Goal: Complete application form: Complete application form

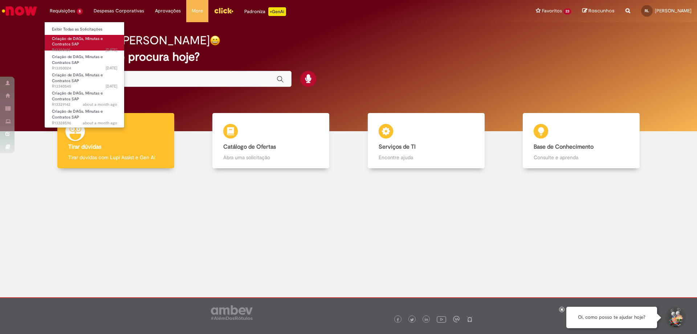
click at [75, 47] on link "Criação de DAGs, Minutas e Contratos SAP [DATE][DATE] dias ago R13350105" at bounding box center [85, 43] width 80 height 16
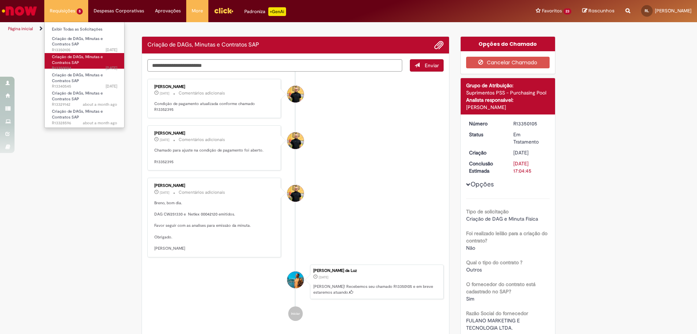
click at [76, 60] on span "Criação de DAGs, Minutas e Contratos SAP" at bounding box center [77, 59] width 51 height 11
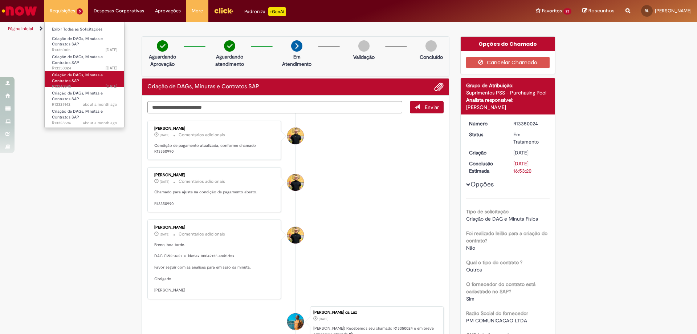
click at [83, 71] on link "Criação de DAGs, Minutas e Contratos SAP [DATE][DATE] dias ago R13340545" at bounding box center [85, 79] width 80 height 16
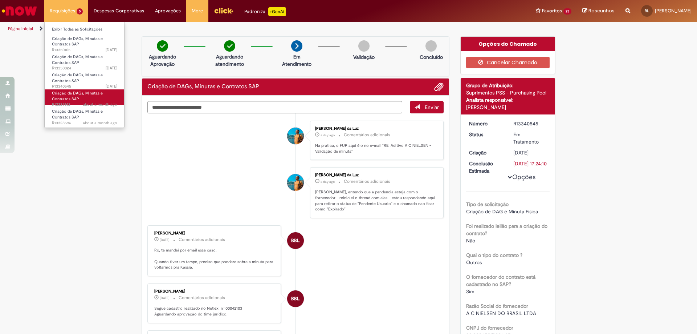
click at [87, 90] on link "Criação de DAGs, Minutas e Contratos SAP about a month ago about a month ago R1…" at bounding box center [85, 97] width 80 height 16
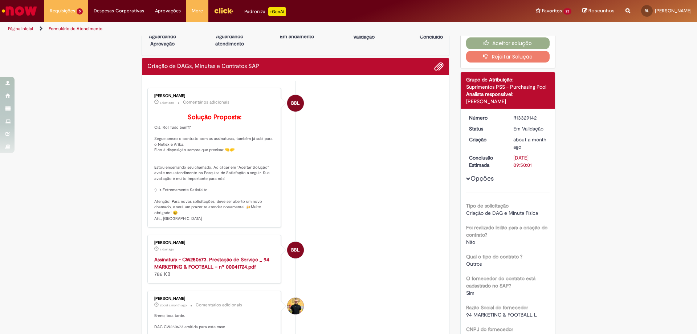
scroll to position [36, 0]
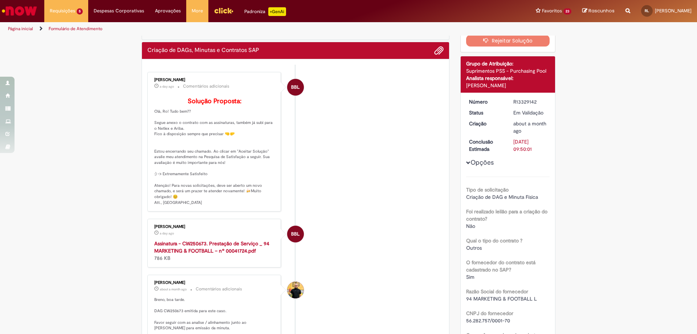
click at [216, 136] on p "Solução Proposta: Olá, Ro! Tudo bem?? Segue anexo o contrato com as assinaturas…" at bounding box center [214, 152] width 121 height 108
click at [216, 147] on p "Solução Proposta: Olá, Ro! Tudo bem?? Segue anexo o contrato com as assinaturas…" at bounding box center [214, 152] width 121 height 108
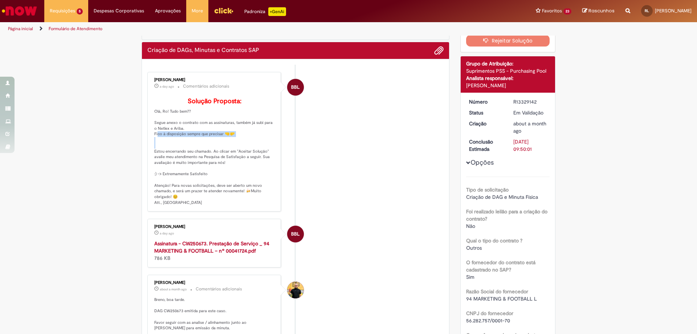
click at [216, 147] on p "Solução Proposta: Olá, Ro! Tudo bem?? Segue anexo o contrato com as assinaturas…" at bounding box center [214, 152] width 121 height 108
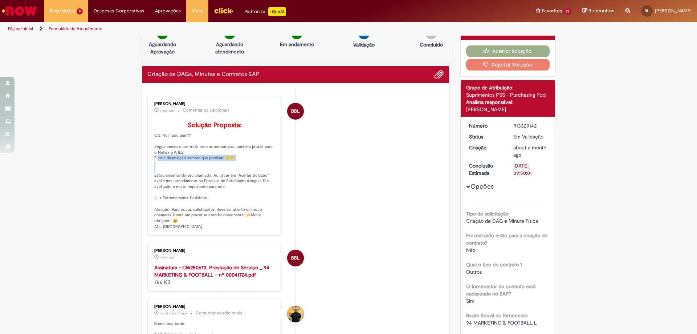
scroll to position [0, 0]
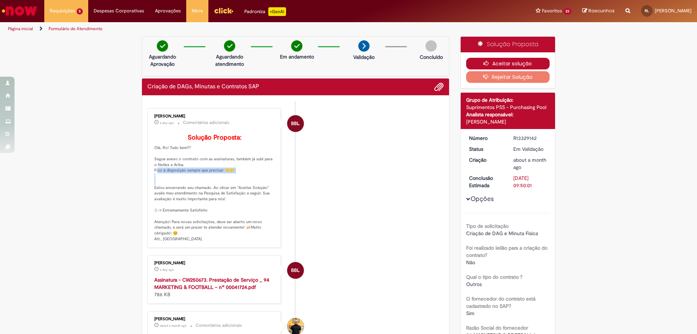
click at [514, 63] on button "Aceitar solução" at bounding box center [508, 64] width 84 height 12
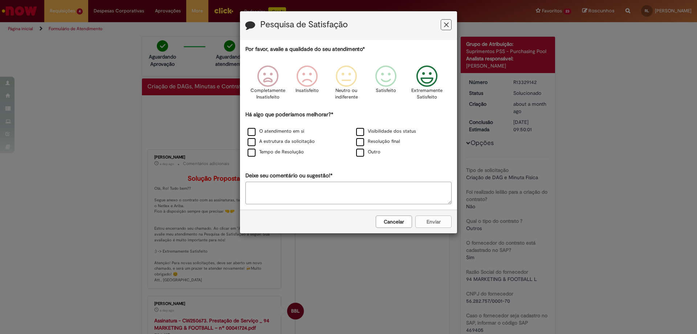
click at [432, 81] on icon "Feedback" at bounding box center [426, 76] width 27 height 22
click at [263, 130] on label "O atendimento em si" at bounding box center [276, 131] width 57 height 7
click at [391, 144] on label "Resolução final" at bounding box center [378, 141] width 44 height 7
click at [443, 221] on button "Enviar" at bounding box center [433, 221] width 36 height 12
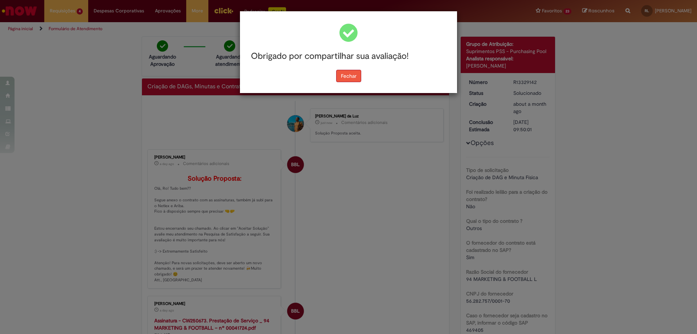
click at [356, 80] on button "Fechar" at bounding box center [348, 76] width 25 height 12
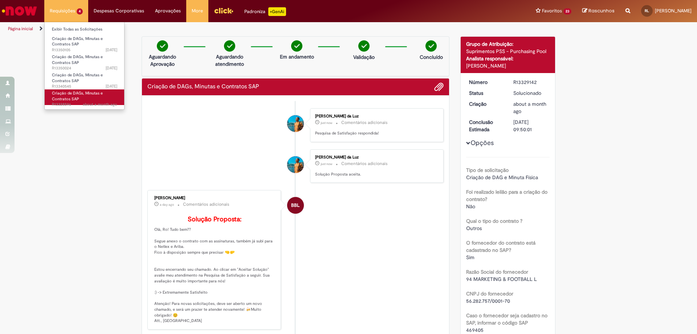
click at [73, 97] on span "Criação de DAGs, Minutas e Contratos SAP" at bounding box center [77, 95] width 51 height 11
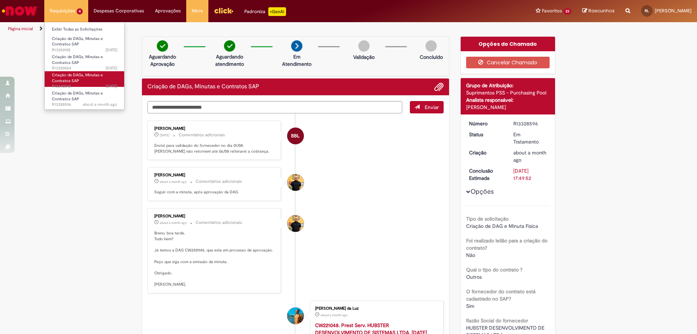
click at [89, 82] on link "Criação de DAGs, Minutas e Contratos SAP [DATE][DATE] dias ago R13340545" at bounding box center [85, 79] width 80 height 16
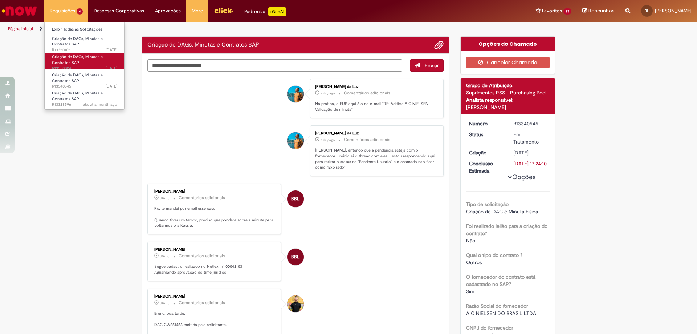
click at [94, 64] on link "Criação de DAGs, Minutas e Contratos SAP [DATE][DATE] dias ago R13350024" at bounding box center [85, 61] width 80 height 16
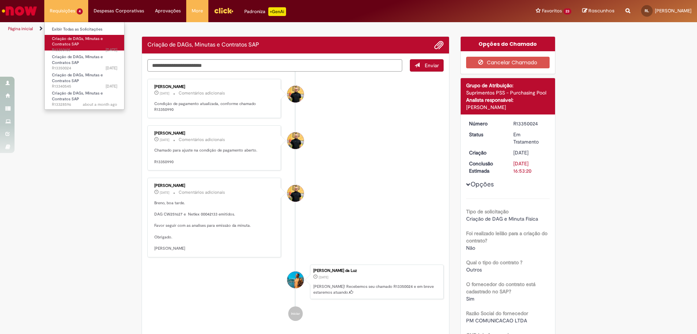
click at [93, 45] on link "Criação de DAGs, Minutas e Contratos SAP [DATE][DATE] dias ago R13350105" at bounding box center [85, 43] width 80 height 16
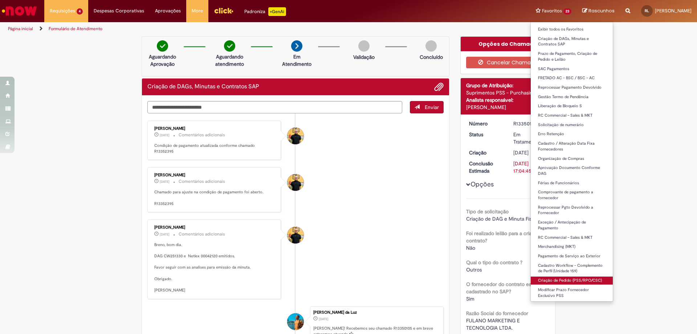
click at [569, 278] on link "Criação de Pedido (PSS/RPO/CSC)" at bounding box center [572, 280] width 82 height 8
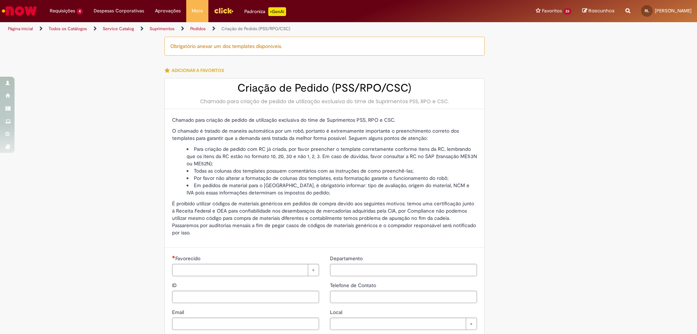
type input "********"
type input "**********"
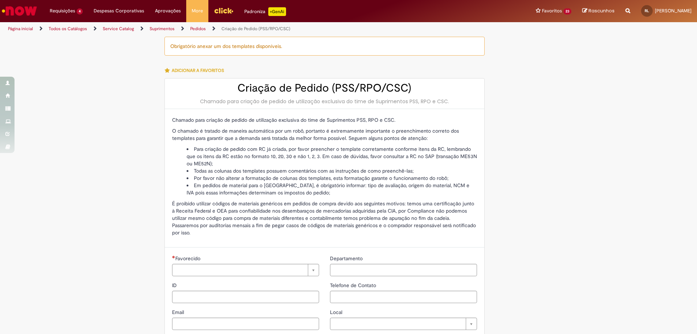
type input "****"
type input "**********"
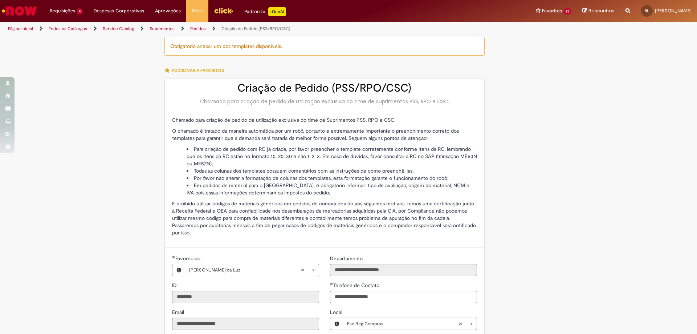
type input "**********"
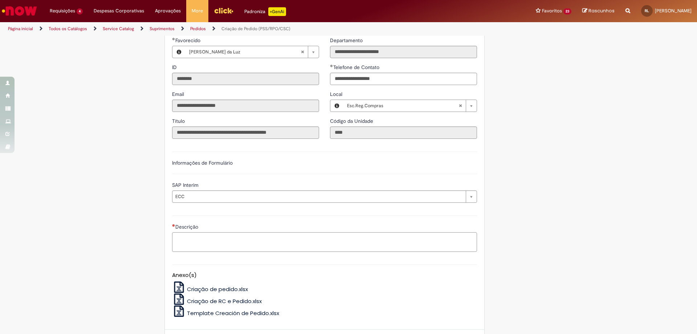
click at [354, 242] on textarea "Descrição" at bounding box center [324, 242] width 305 height 20
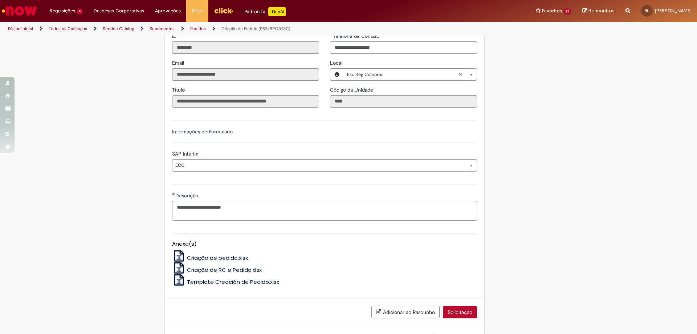
scroll to position [281, 0]
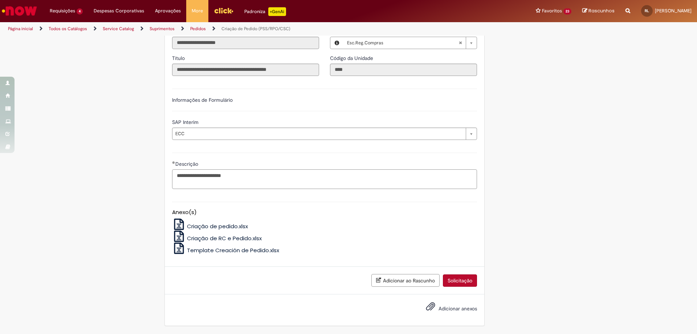
type textarea "**********"
click at [446, 309] on span "Adicionar anexos" at bounding box center [457, 308] width 38 height 7
click at [0, 0] on input "Adicionar anexos" at bounding box center [0, 0] width 0 height 0
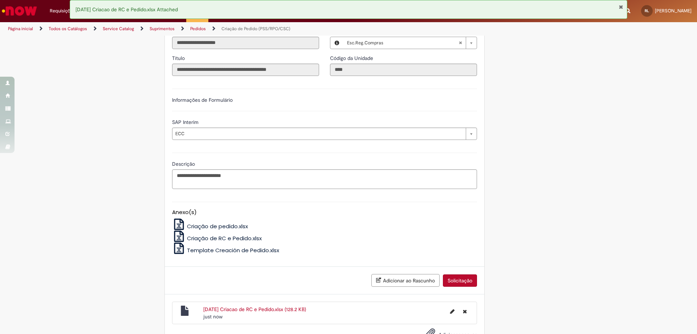
click at [456, 277] on button "Solicitação" at bounding box center [460, 280] width 34 height 12
